Goal: Task Accomplishment & Management: Complete application form

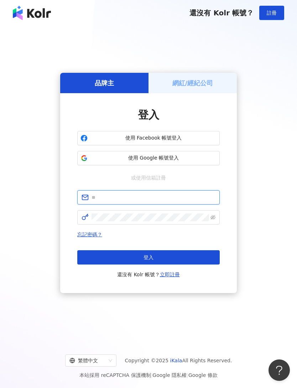
click at [207, 201] on input "text" at bounding box center [154, 197] width 124 height 8
click at [149, 264] on button "登入" at bounding box center [148, 257] width 143 height 14
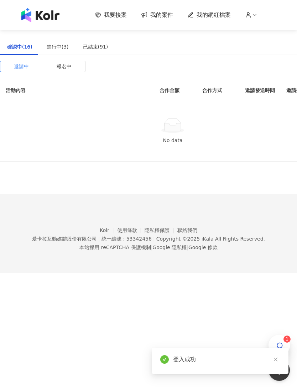
click at [278, 340] on div "button" at bounding box center [279, 345] width 9 height 16
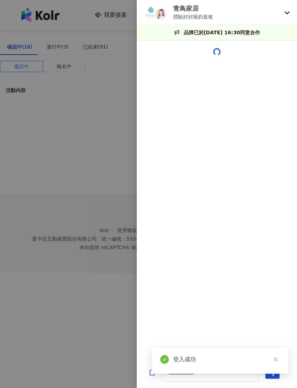
scroll to position [419, 0]
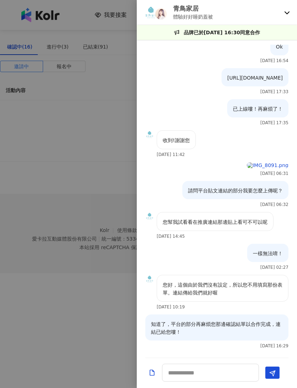
click at [284, 15] on div "青鳥家居 體驗好好睡奶蓋被" at bounding box center [217, 12] width 161 height 25
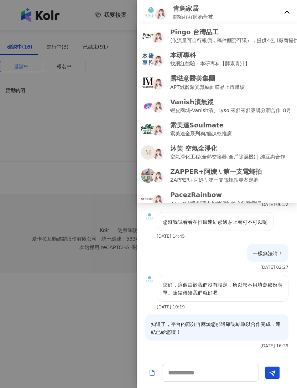
click at [290, 35] on p "Pingo 台灣品工" at bounding box center [235, 31] width 131 height 9
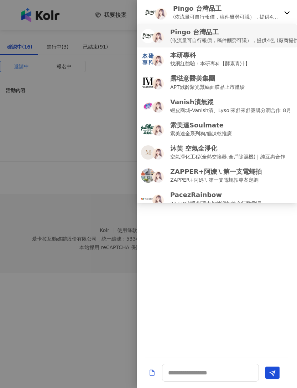
scroll to position [0, 0]
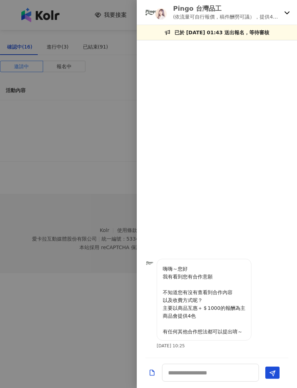
click at [53, 182] on div at bounding box center [148, 194] width 297 height 388
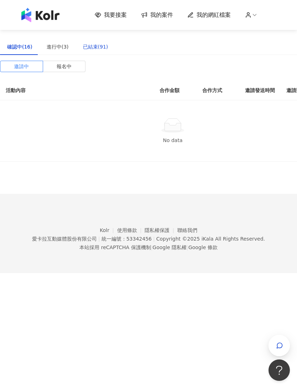
click at [83, 47] on div "已結束(91)" at bounding box center [95, 47] width 25 height 8
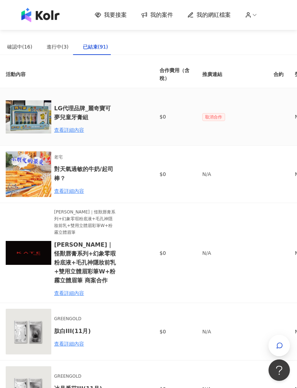
click at [16, 122] on img at bounding box center [29, 117] width 46 height 46
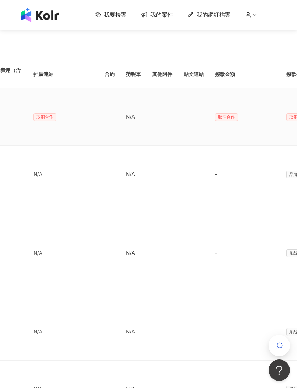
scroll to position [0, 230]
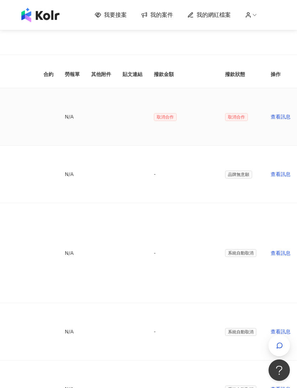
click at [281, 115] on div "查看訊息" at bounding box center [283, 117] width 24 height 8
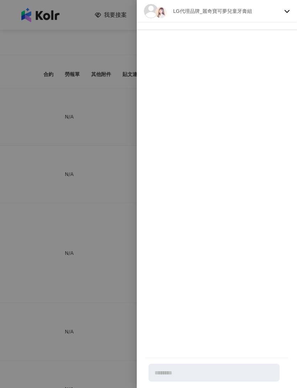
click at [33, 182] on div at bounding box center [148, 194] width 297 height 388
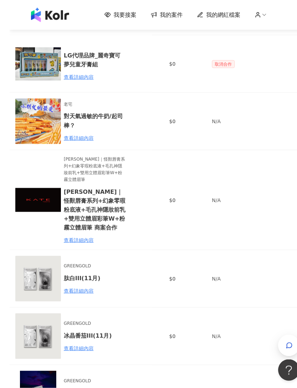
scroll to position [48, 0]
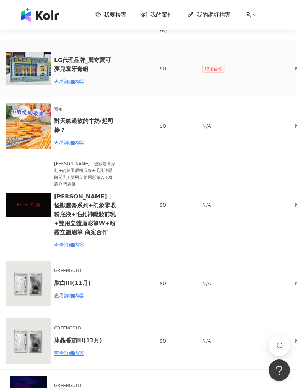
click at [68, 85] on div "查看詳細內容" at bounding box center [85, 82] width 62 height 8
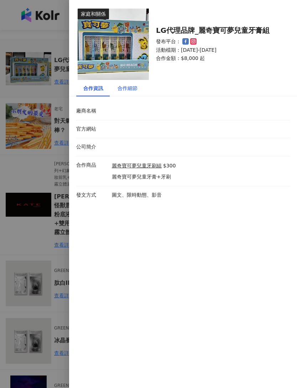
click at [119, 90] on div "合作細節" at bounding box center [128, 88] width 20 height 8
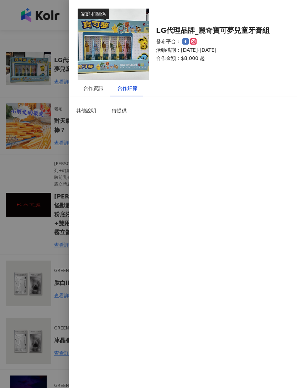
click at [22, 106] on div at bounding box center [148, 194] width 297 height 388
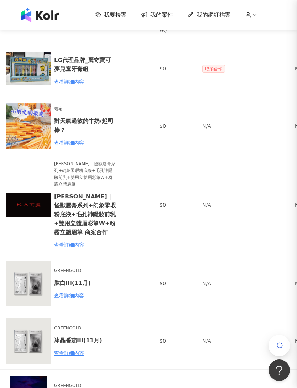
click at [36, 69] on img at bounding box center [29, 69] width 46 height 46
click at [30, 68] on img at bounding box center [29, 69] width 46 height 46
click at [45, 74] on img at bounding box center [29, 69] width 46 height 46
click at [67, 82] on div "查看詳細內容" at bounding box center [85, 82] width 62 height 8
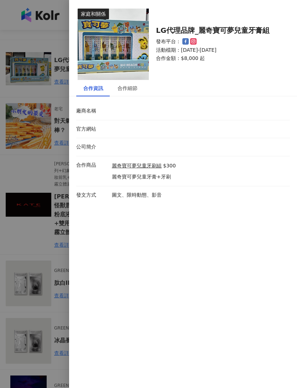
click at [24, 208] on div at bounding box center [148, 194] width 297 height 388
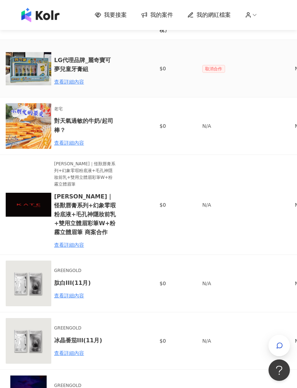
scroll to position [0, 0]
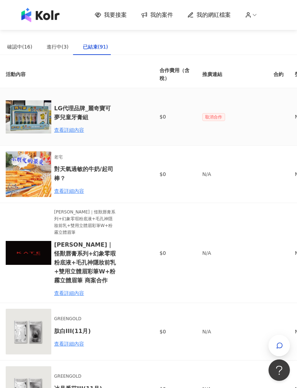
click at [107, 16] on span "我要接案" at bounding box center [115, 15] width 23 height 8
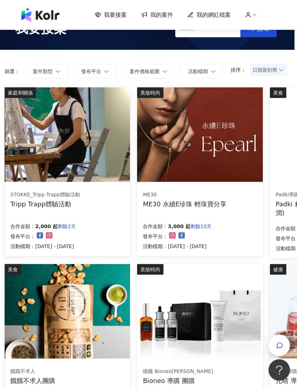
scroll to position [22, 2]
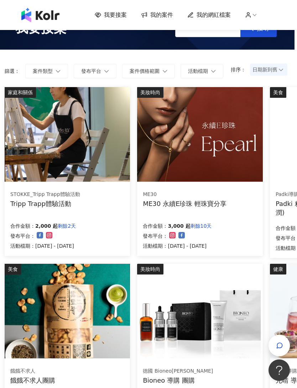
click at [26, 211] on div "STOKKE_Tripp Trapp體驗活動 Tripp Trapp體驗活動 合作金額： 2,000 起 剩餘2天 發布平台： 活動檔期：[DATE] - […" at bounding box center [68, 219] width 126 height 71
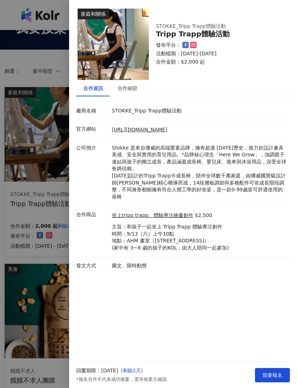
click at [24, 203] on div at bounding box center [148, 194] width 297 height 388
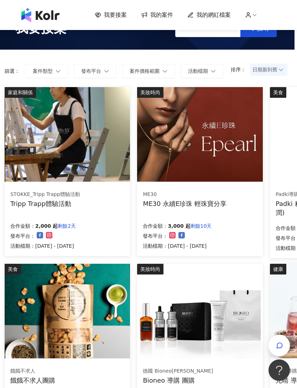
click at [220, 195] on div "ME30" at bounding box center [185, 194] width 84 height 7
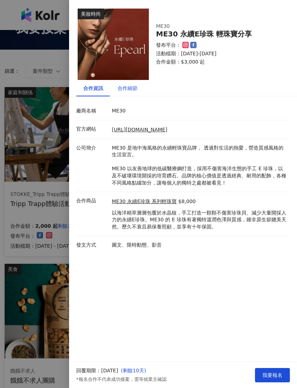
click at [119, 92] on div "合作細節" at bounding box center [128, 88] width 20 height 8
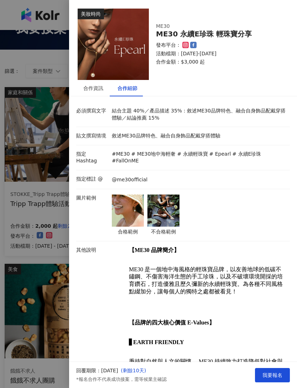
scroll to position [0, 0]
click at [87, 90] on div "合作資訊" at bounding box center [93, 88] width 20 height 8
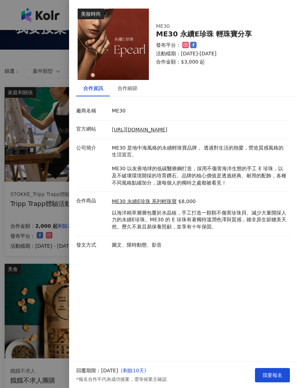
click at [276, 378] on span "我要報名" at bounding box center [273, 375] width 20 height 6
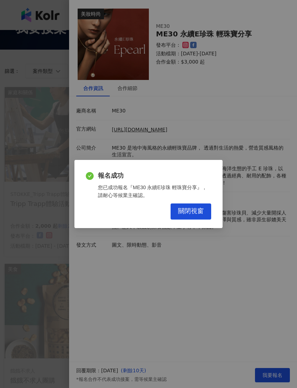
click at [197, 215] on span "關閉視窗" at bounding box center [191, 211] width 26 height 8
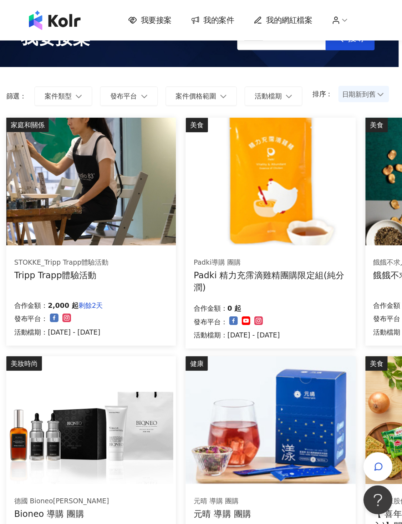
scroll to position [32, 0]
